Goal: Task Accomplishment & Management: Use online tool/utility

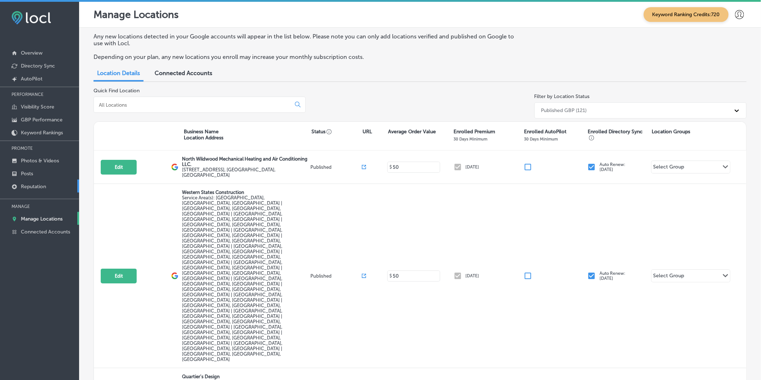
click at [38, 185] on p "Reputation" at bounding box center [33, 187] width 25 height 6
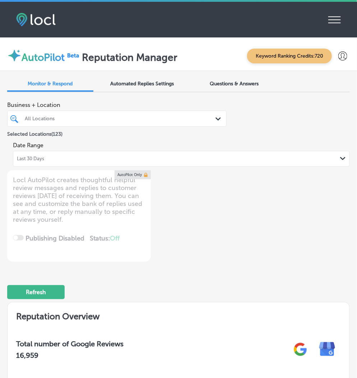
click at [0, 0] on link "Reputation" at bounding box center [0, 0] width 0 height 0
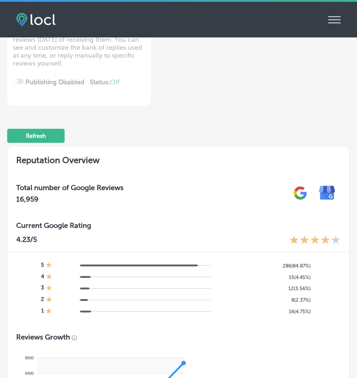
scroll to position [160, 0]
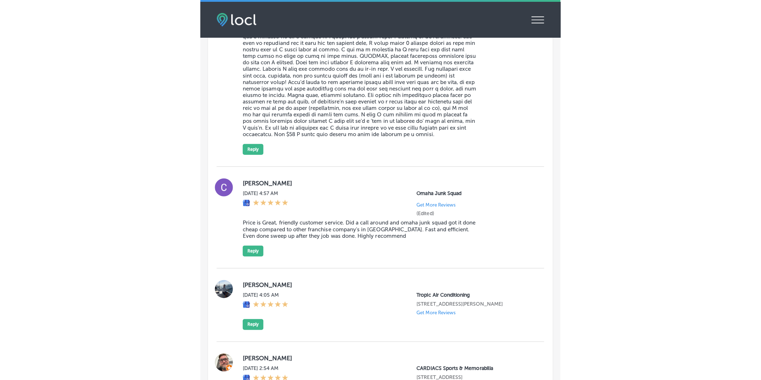
scroll to position [1598, 0]
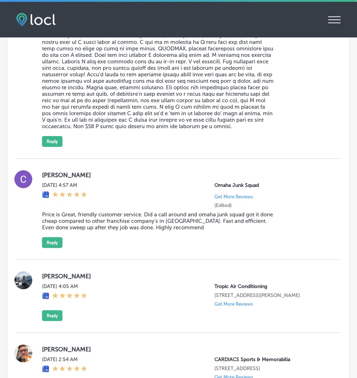
type textarea "x"
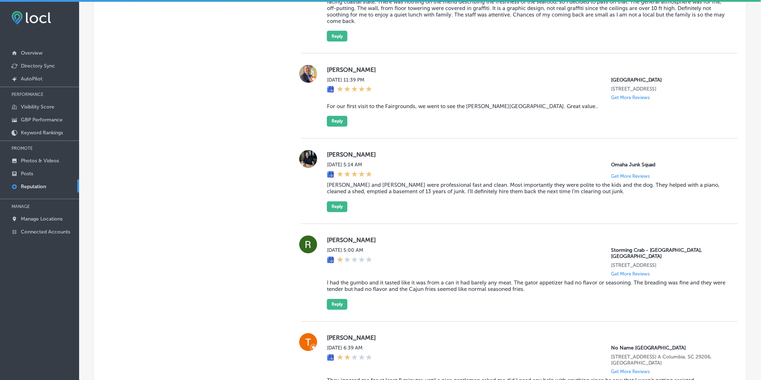
scroll to position [1542, 0]
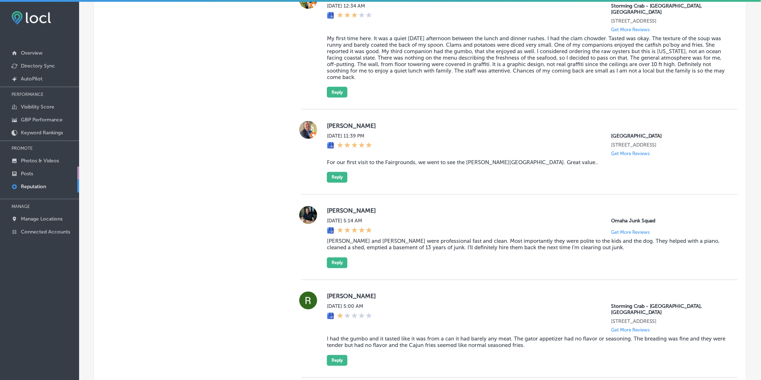
click at [34, 170] on link "Posts" at bounding box center [39, 173] width 79 height 13
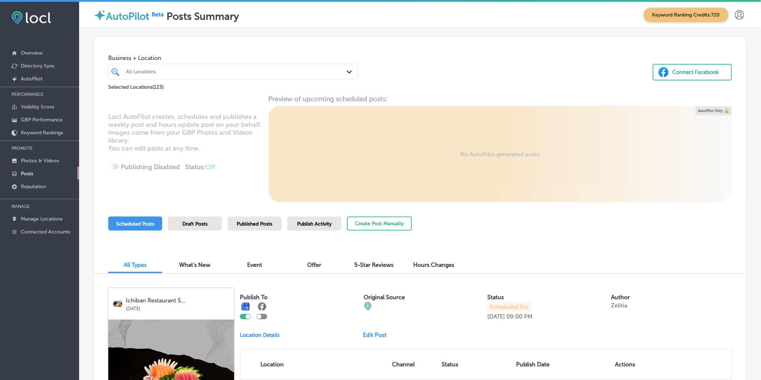
click at [348, 73] on polygon at bounding box center [349, 71] width 5 height 3
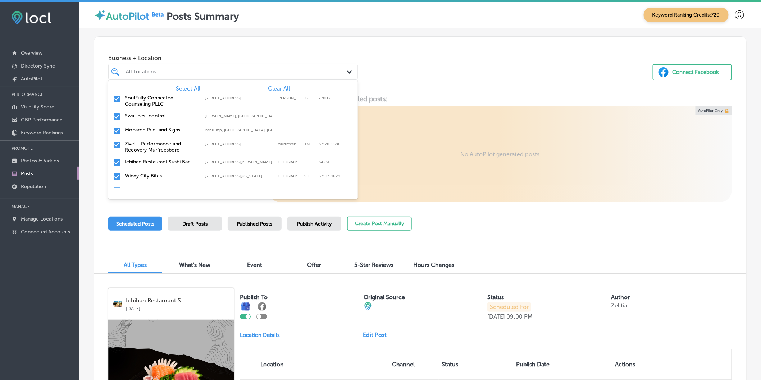
click at [274, 88] on span "Clear All" at bounding box center [279, 88] width 22 height 7
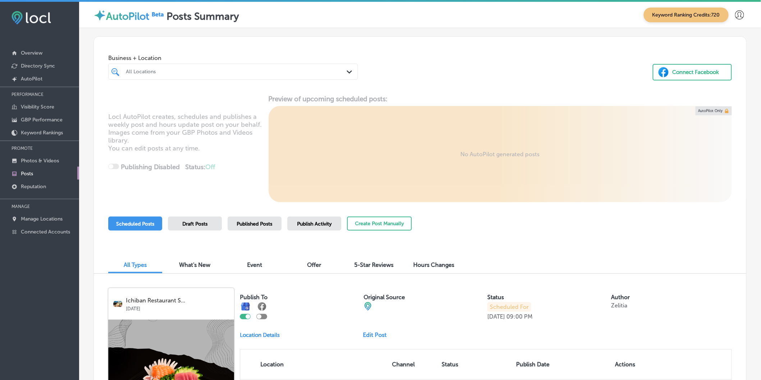
click at [218, 68] on div at bounding box center [222, 72] width 194 height 10
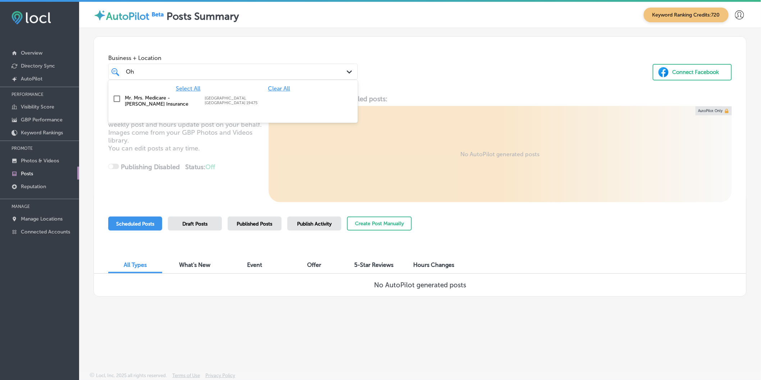
click at [118, 99] on input "checkbox" at bounding box center [117, 99] width 9 height 9
type input "Oh"
click at [407, 73] on div "Business + Location option [GEOGRAPHIC_DATA], selected. option [GEOGRAPHIC_DATA…" at bounding box center [420, 64] width 652 height 55
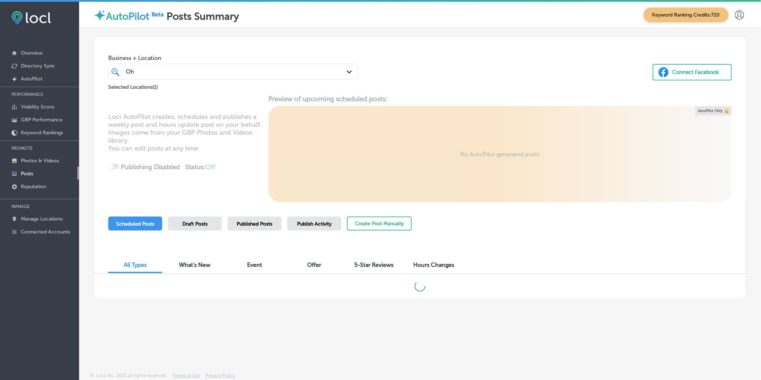
click at [347, 73] on icon "Path Created with Sketch." at bounding box center [349, 71] width 5 height 3
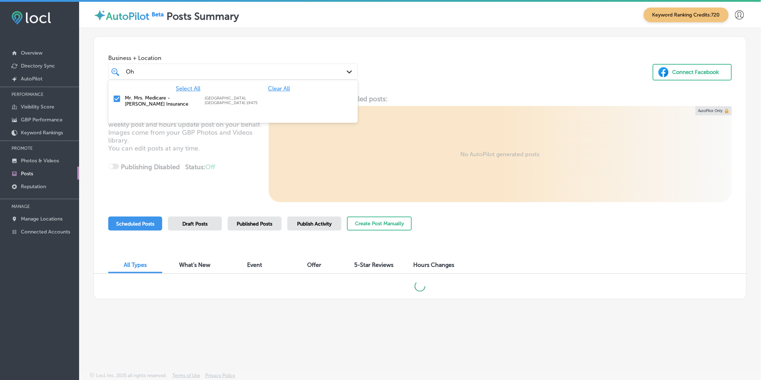
click at [160, 97] on label "Mr. Mrs. Medicare - [PERSON_NAME] Insurance" at bounding box center [161, 101] width 73 height 12
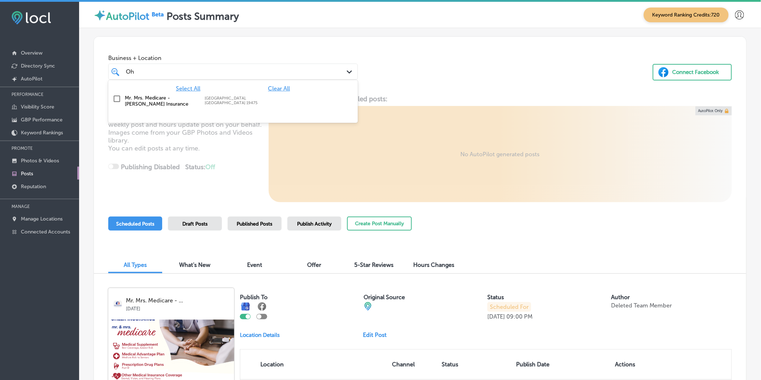
click at [117, 97] on input "checkbox" at bounding box center [117, 99] width 9 height 9
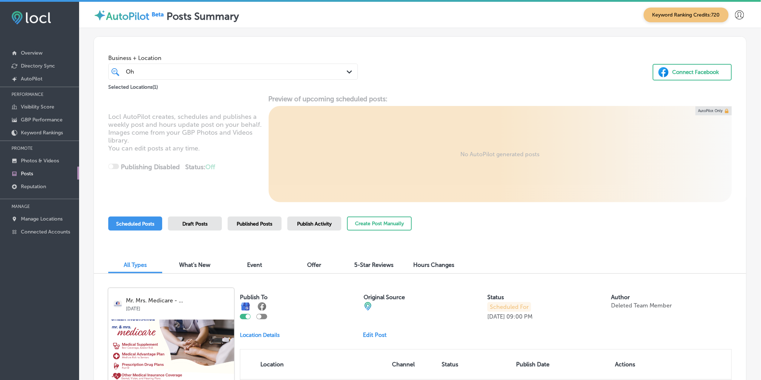
click at [428, 81] on div "Business + Location Oh Oh Path Created with Sketch. Selected Locations ( 1 ) Co…" at bounding box center [420, 64] width 652 height 55
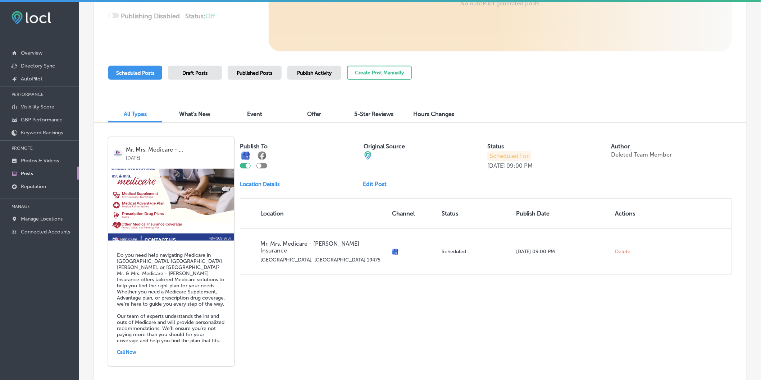
scroll to position [150, 0]
